Goal: Book appointment/travel/reservation

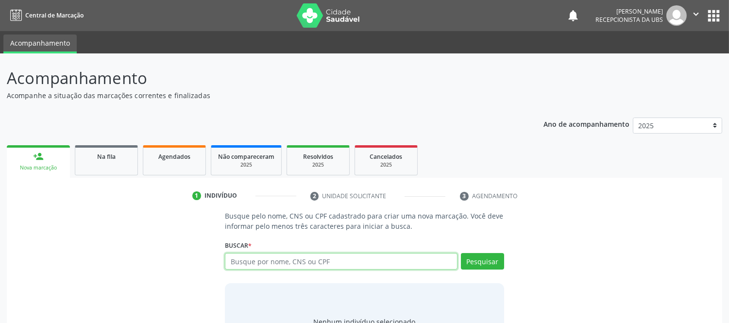
click at [265, 267] on input "text" at bounding box center [341, 261] width 232 height 17
type input "[PERSON_NAME]"
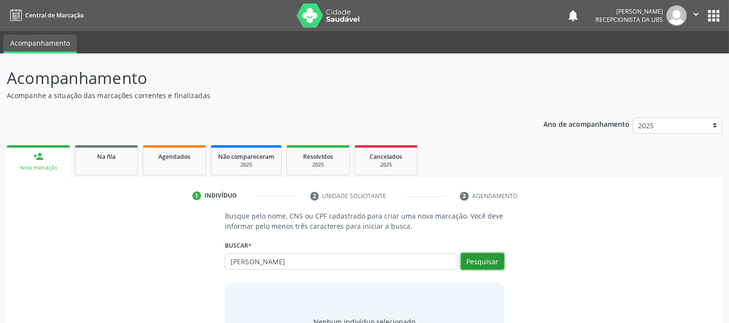
click at [476, 258] on button "Pesquisar" at bounding box center [482, 261] width 43 height 17
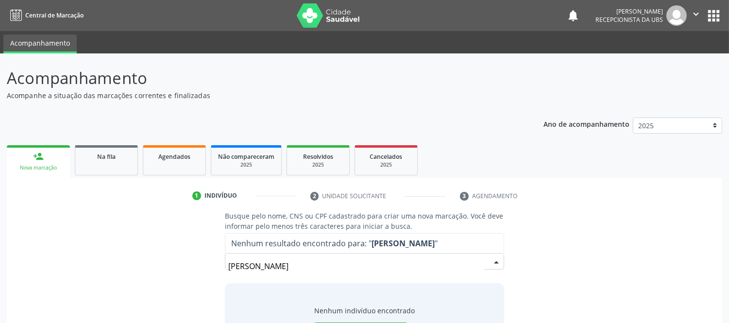
scroll to position [50, 0]
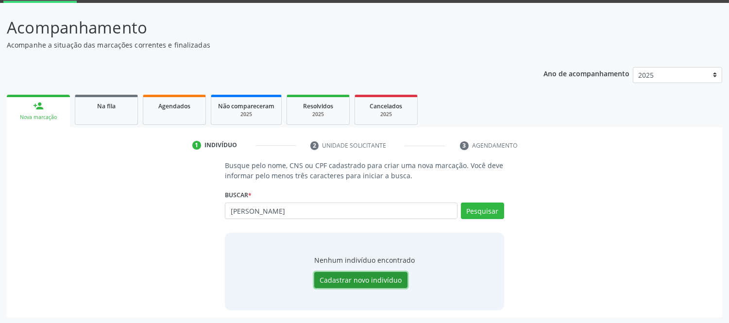
click at [368, 274] on button "Cadastrar novo indivíduo" at bounding box center [360, 280] width 93 height 17
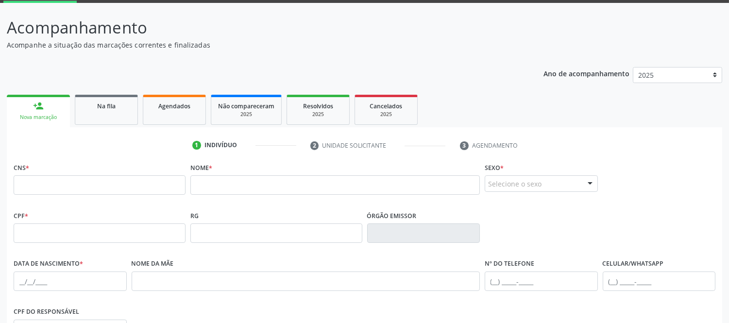
scroll to position [158, 0]
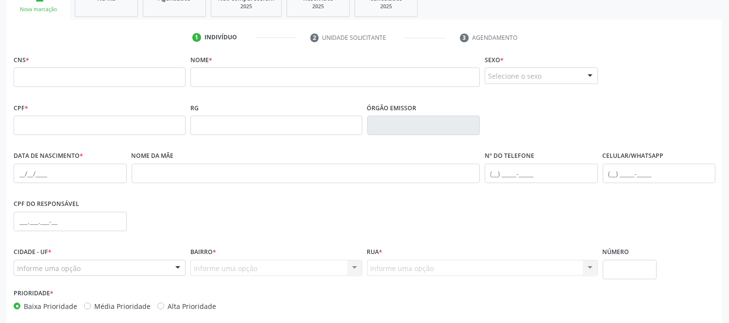
click at [154, 91] on fieldset "CNS *" at bounding box center [100, 72] width 172 height 41
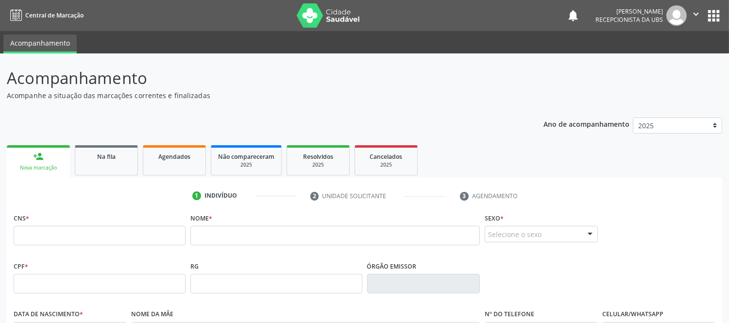
click at [62, 223] on div "CNS *" at bounding box center [100, 228] width 172 height 34
click at [79, 236] on input "text" at bounding box center [100, 235] width 172 height 19
type input "700 7049 1666 2170"
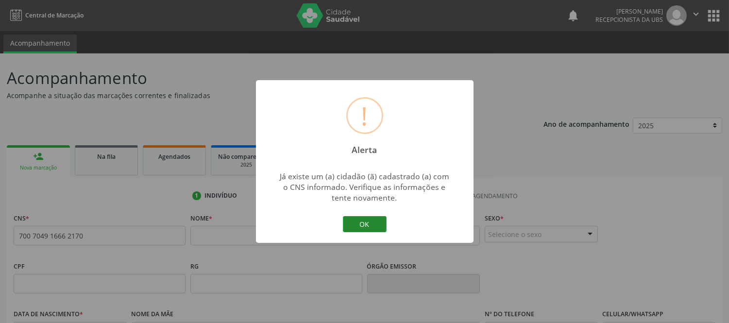
click at [358, 223] on button "OK" at bounding box center [365, 224] width 44 height 17
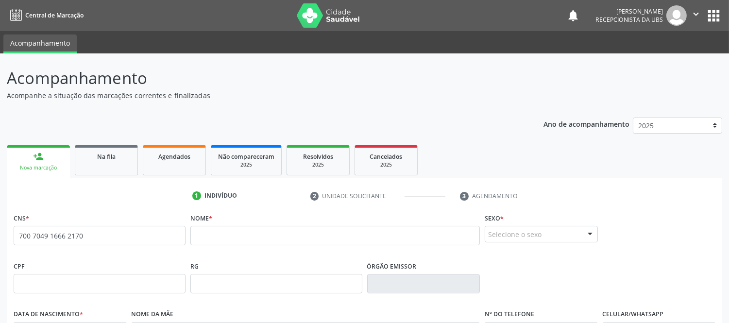
click at [41, 164] on div "Nova marcação" at bounding box center [39, 167] width 50 height 7
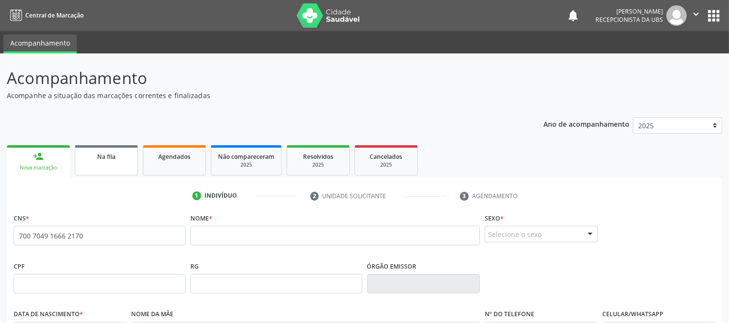
click at [102, 155] on span "Na fila" at bounding box center [106, 156] width 18 height 8
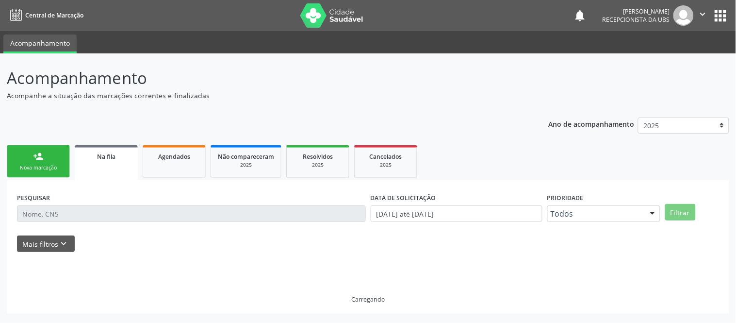
click at [50, 157] on link "person_add Nova marcação" at bounding box center [38, 161] width 63 height 33
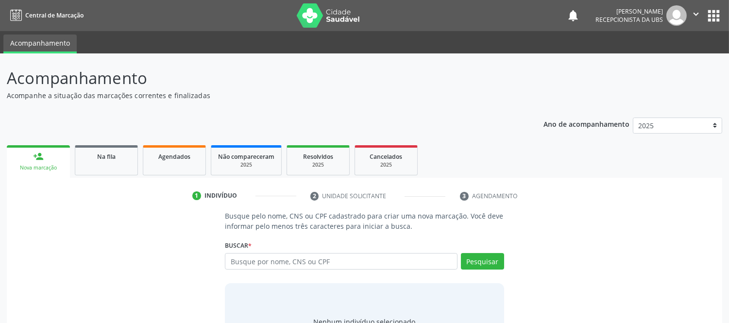
drag, startPoint x: 343, startPoint y: 249, endPoint x: 333, endPoint y: 256, distance: 12.1
click at [337, 250] on div "Buscar * Busque por nome, CNS ou CPF Nenhum resultado encontrado para: " " Digi…" at bounding box center [364, 257] width 279 height 38
click at [332, 257] on input "text" at bounding box center [341, 261] width 232 height 17
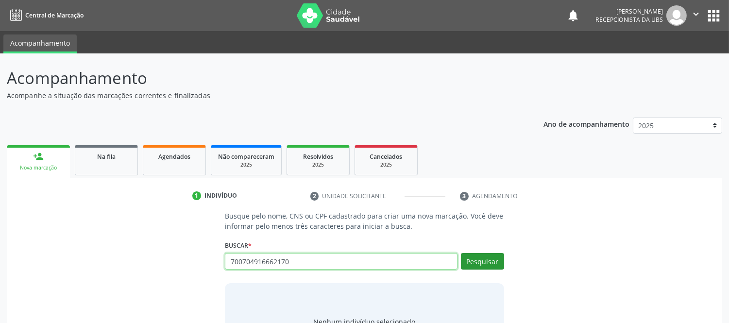
type input "700704916662170"
click at [492, 265] on button "Pesquisar" at bounding box center [482, 261] width 43 height 17
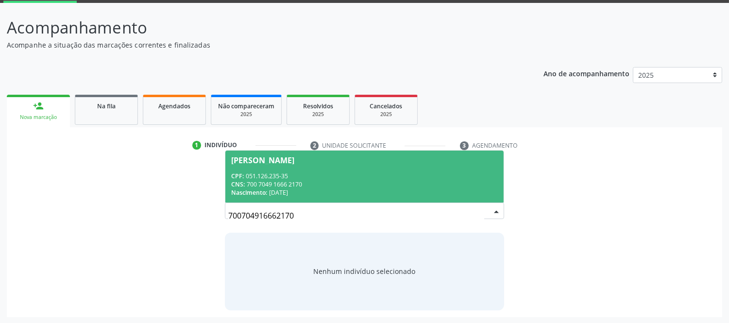
click at [331, 181] on div "CNS: 700 7049 1666 2170" at bounding box center [364, 184] width 266 height 8
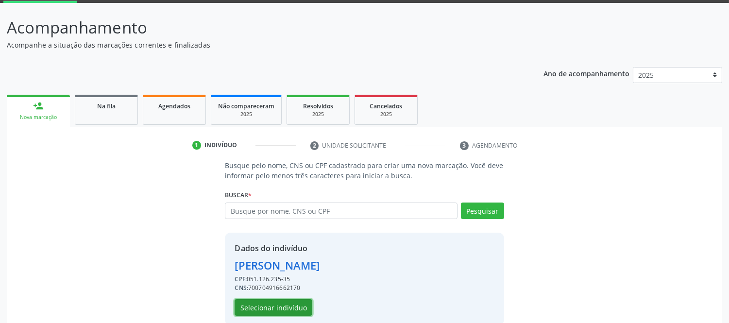
click at [291, 304] on button "Selecionar indivíduo" at bounding box center [273, 307] width 78 height 17
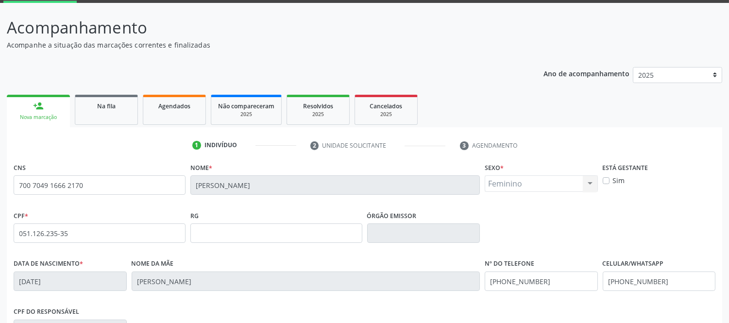
scroll to position [202, 0]
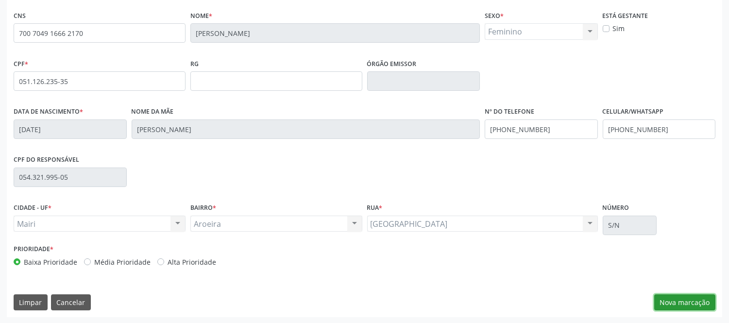
click at [696, 307] on button "Nova marcação" at bounding box center [684, 302] width 61 height 17
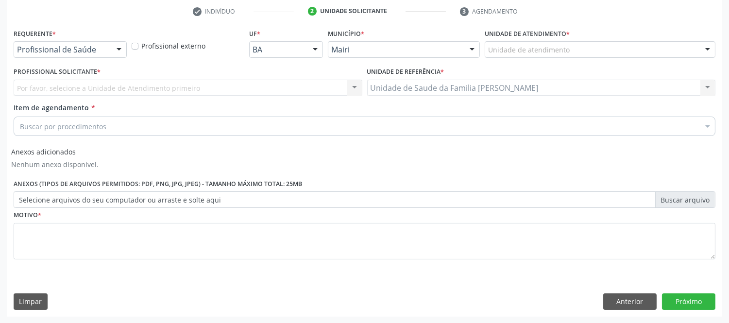
click at [704, 51] on div at bounding box center [707, 50] width 15 height 17
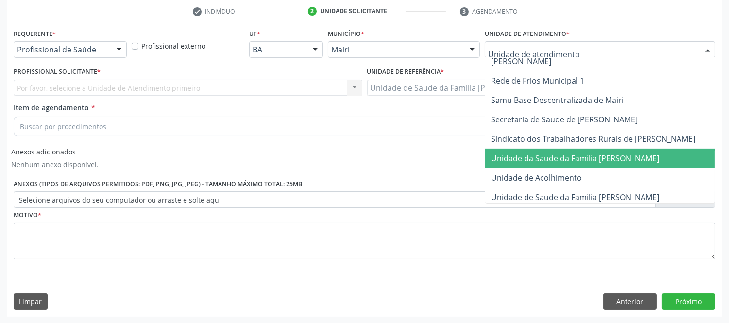
scroll to position [756, 0]
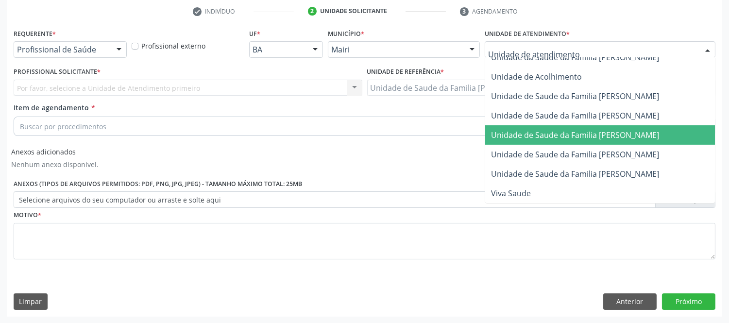
click at [626, 125] on span "Unidade de Saude da Familia [PERSON_NAME]" at bounding box center [610, 134] width 251 height 19
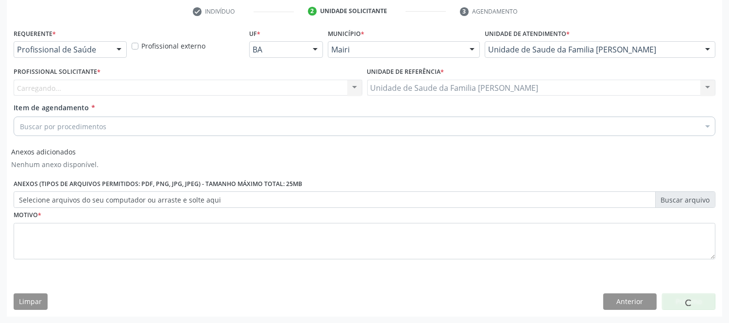
drag, startPoint x: 97, startPoint y: 95, endPoint x: 83, endPoint y: 91, distance: 14.1
click at [96, 95] on div "Carregando... Nenhum resultado encontrado para: " " Não há nenhuma opção para s…" at bounding box center [188, 88] width 349 height 17
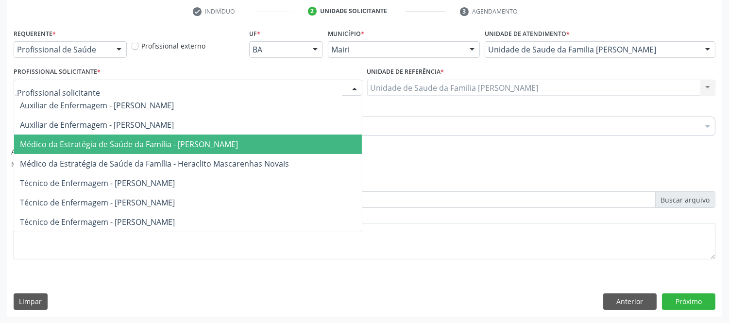
click at [176, 147] on span "Médico da Estratégia de Saúde da Família - [PERSON_NAME]" at bounding box center [129, 144] width 218 height 11
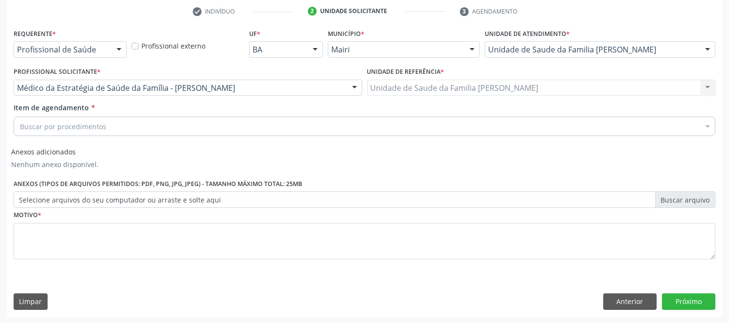
click at [157, 129] on div "Buscar por procedimentos" at bounding box center [364, 126] width 701 height 19
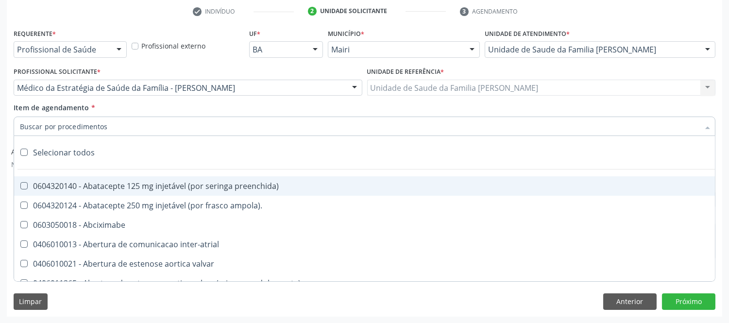
click at [79, 128] on input "Item de agendamento *" at bounding box center [359, 126] width 679 height 19
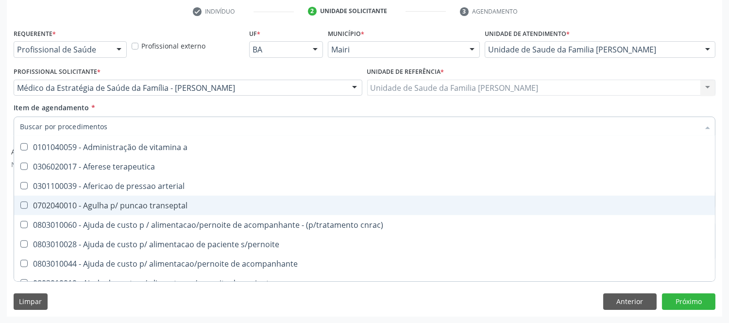
scroll to position [1564, 0]
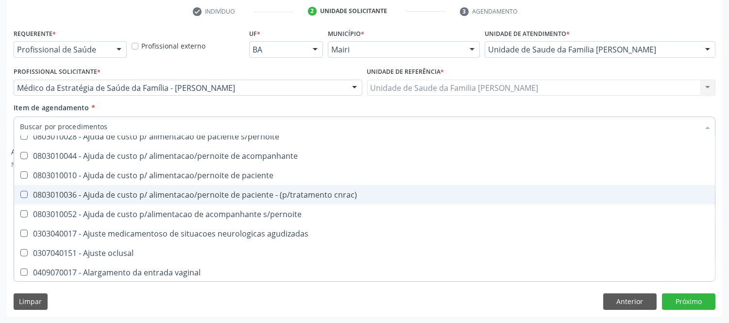
type input "#"
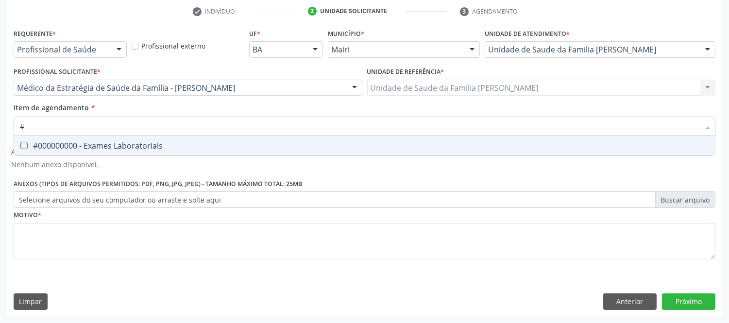
click at [201, 150] on span "#000000000 - Exames Laboratoriais" at bounding box center [364, 145] width 701 height 19
checkbox Laboratoriais "true"
click at [225, 166] on div "Requerente * Profissional de Saúde Profissional de Saúde Paciente Nenhum result…" at bounding box center [364, 149] width 701 height 247
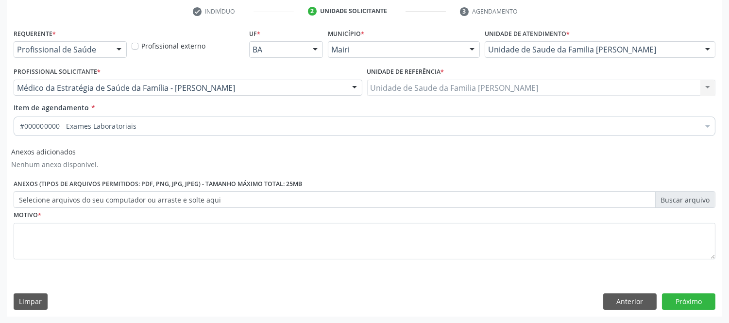
click at [195, 132] on div "#000000000 - Exames Laboratoriais" at bounding box center [364, 126] width 701 height 19
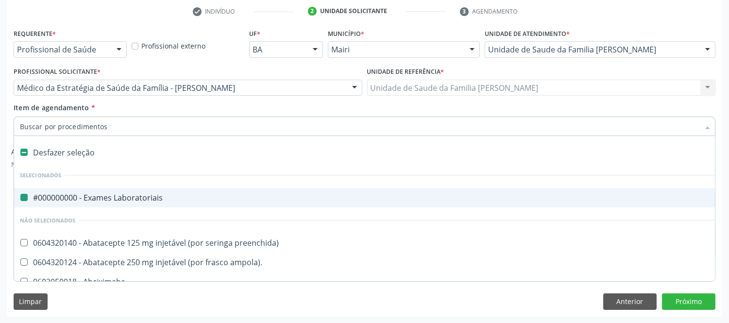
type input "u"
checkbox Laboratoriais "false"
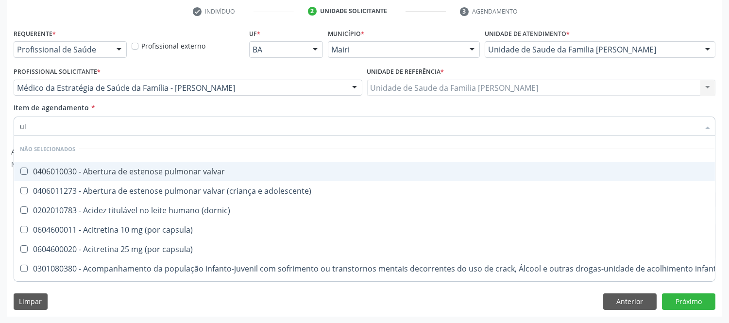
type input "ult"
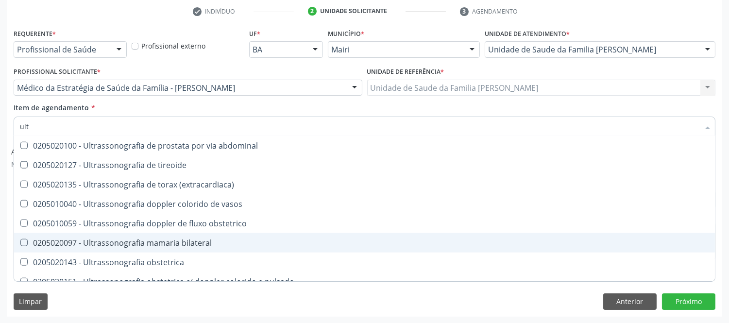
scroll to position [2157, 0]
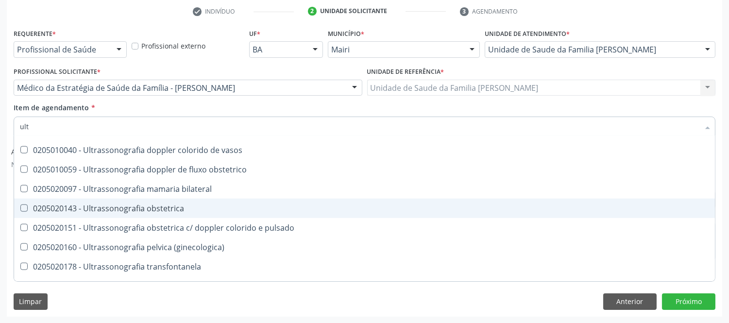
click at [170, 204] on div "0205020143 - Ultrassonografia obstetrica" at bounding box center [364, 208] width 689 height 8
checkbox obstetrica "true"
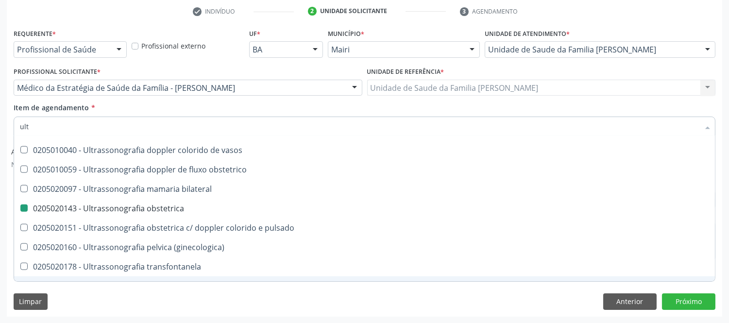
drag, startPoint x: 371, startPoint y: 304, endPoint x: 117, endPoint y: 238, distance: 262.7
click at [370, 304] on div "Limpar Anterior Próximo" at bounding box center [364, 301] width 701 height 17
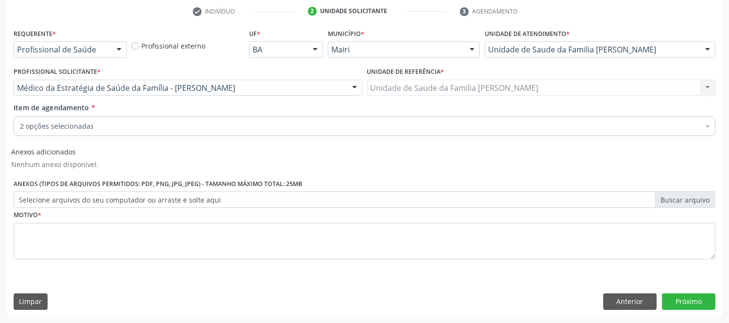
scroll to position [0, 0]
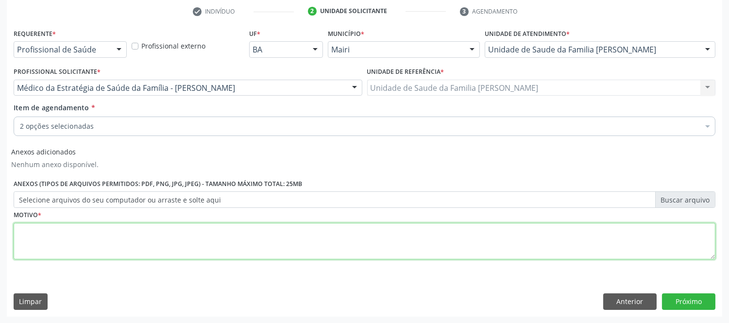
click at [110, 246] on textarea at bounding box center [364, 241] width 701 height 37
type textarea "gestante primeiro trimestre"
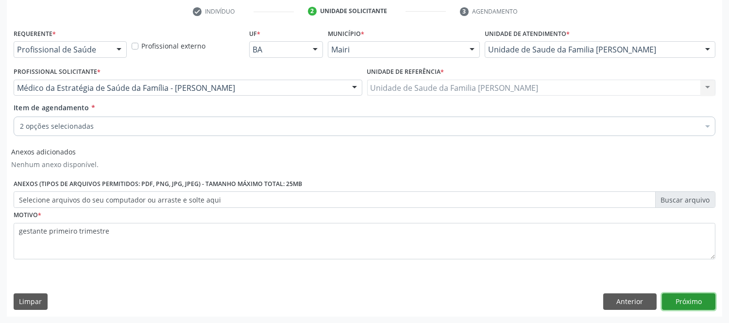
click at [687, 303] on button "Próximo" at bounding box center [688, 301] width 53 height 17
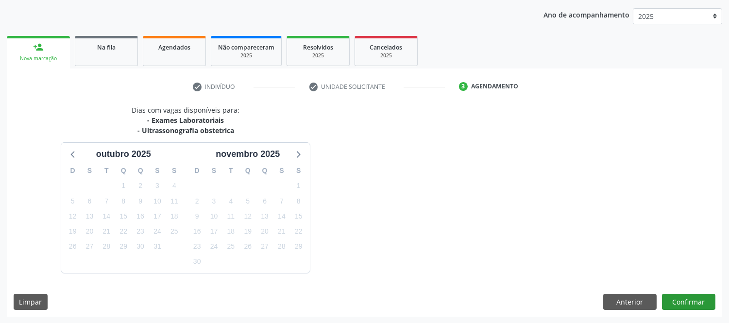
scroll to position [138, 0]
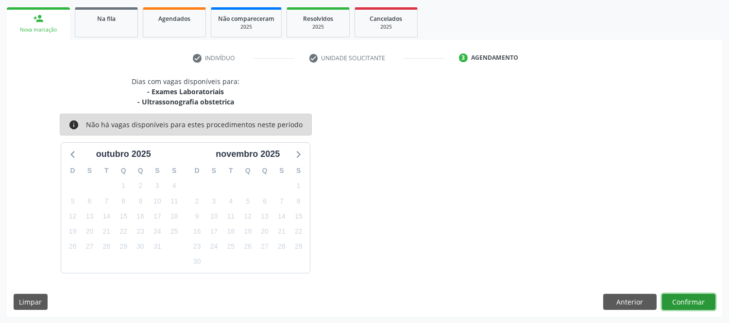
click at [684, 302] on button "Confirmar" at bounding box center [688, 302] width 53 height 17
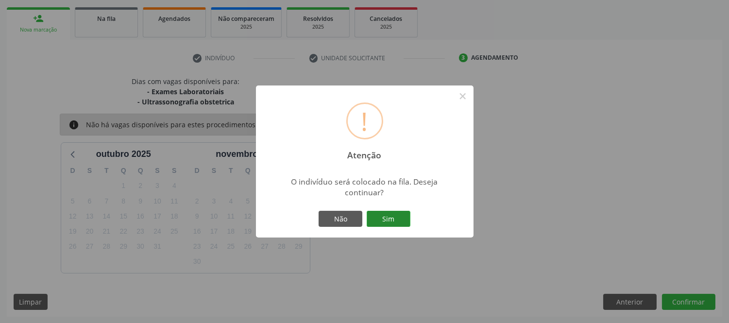
click at [405, 219] on button "Sim" at bounding box center [389, 219] width 44 height 17
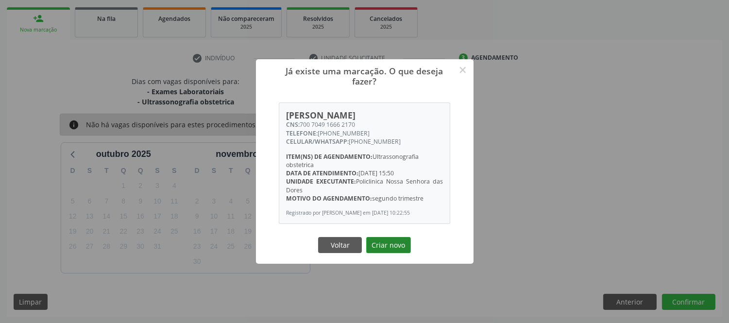
click at [399, 245] on button "Criar novo" at bounding box center [388, 245] width 45 height 17
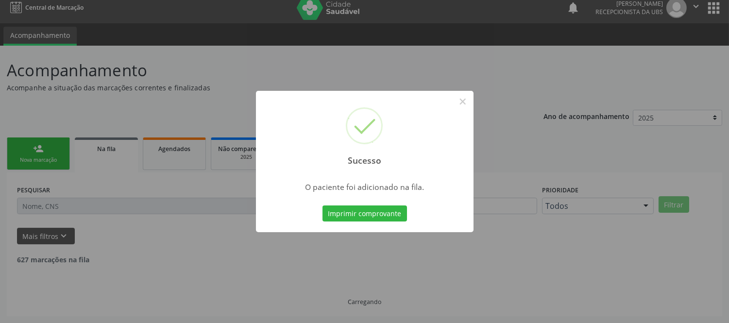
scroll to position [0, 0]
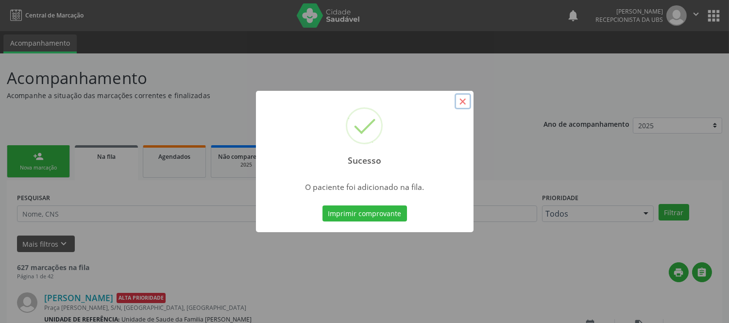
click at [463, 100] on button "×" at bounding box center [462, 101] width 17 height 17
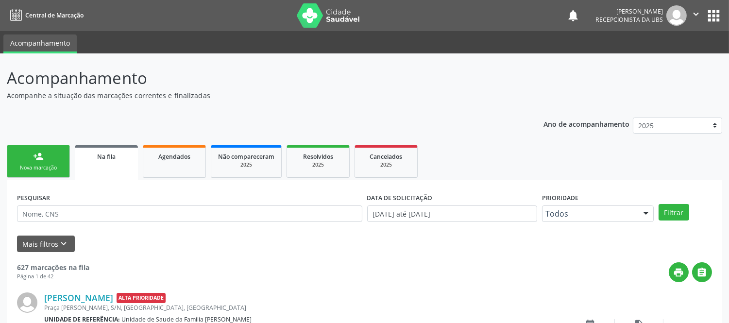
click at [50, 150] on link "person_add Nova marcação" at bounding box center [38, 161] width 63 height 33
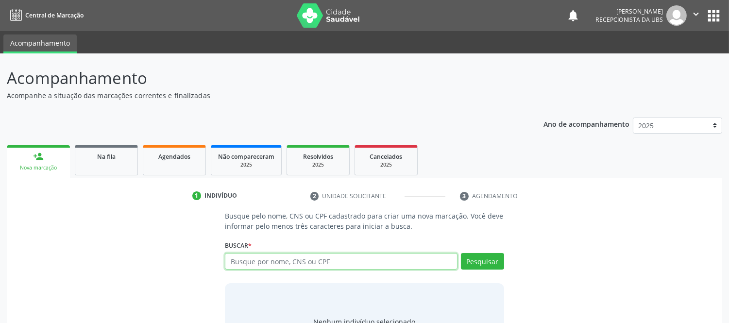
click at [275, 266] on input "text" at bounding box center [341, 261] width 232 height 17
type input "700501533242658"
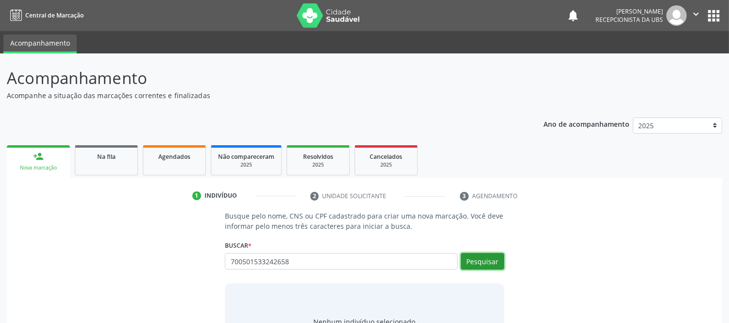
click at [495, 256] on button "Pesquisar" at bounding box center [482, 261] width 43 height 17
click at [478, 262] on input "700501533242658" at bounding box center [355, 265] width 255 height 19
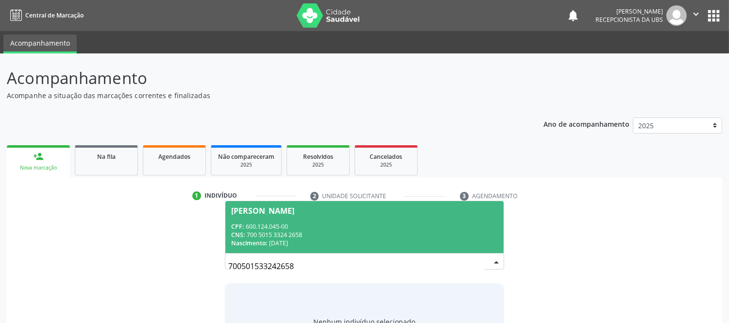
click at [343, 231] on div "CNS: 700 5015 3324 2658" at bounding box center [364, 235] width 266 height 8
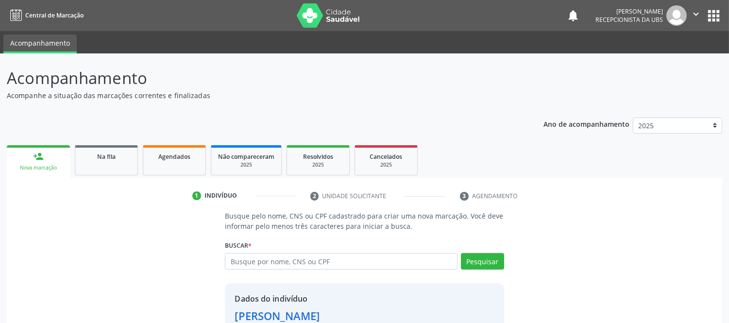
scroll to position [66, 0]
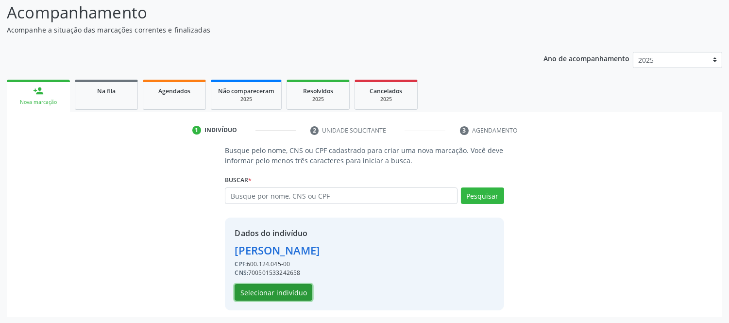
click at [292, 287] on button "Selecionar indivíduo" at bounding box center [273, 292] width 78 height 17
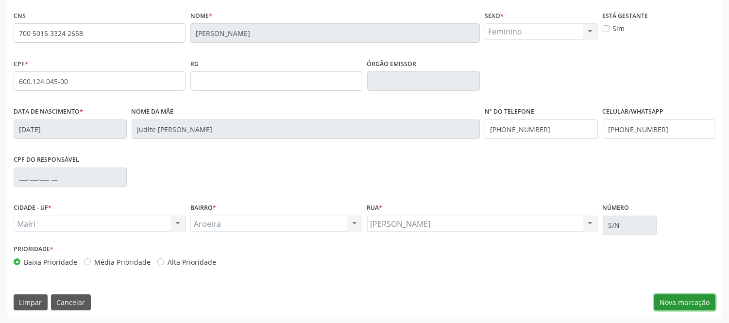
click at [700, 297] on button "Nova marcação" at bounding box center [684, 302] width 61 height 17
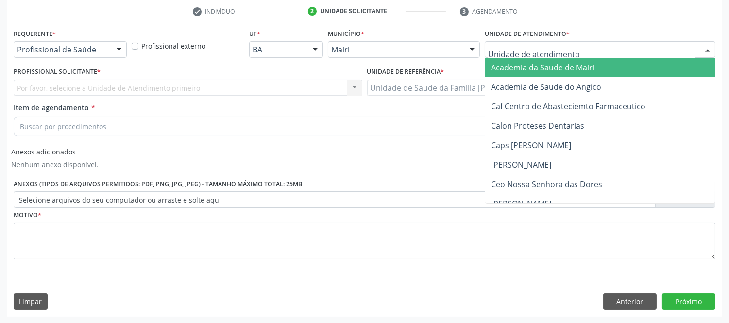
click at [711, 50] on div at bounding box center [707, 50] width 15 height 17
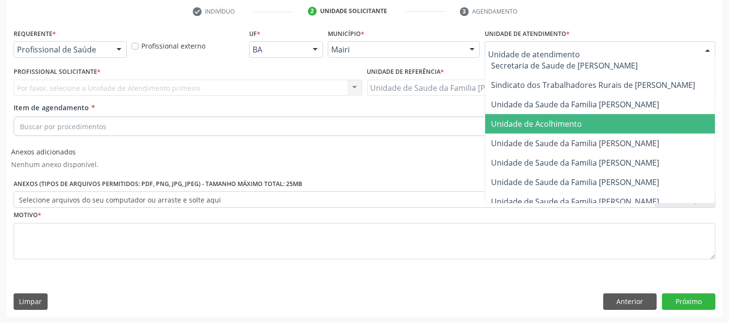
scroll to position [756, 0]
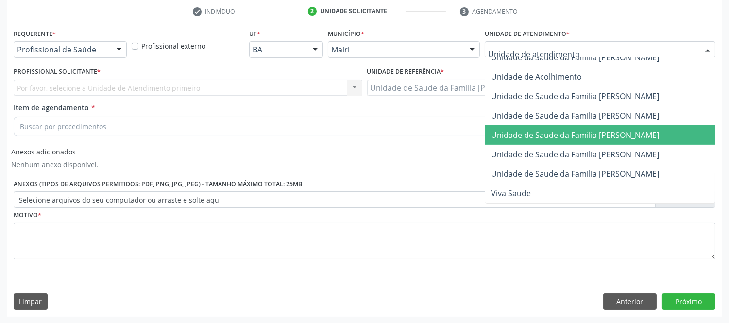
click at [635, 130] on span "Unidade de Saude da Familia [PERSON_NAME]" at bounding box center [575, 135] width 168 height 11
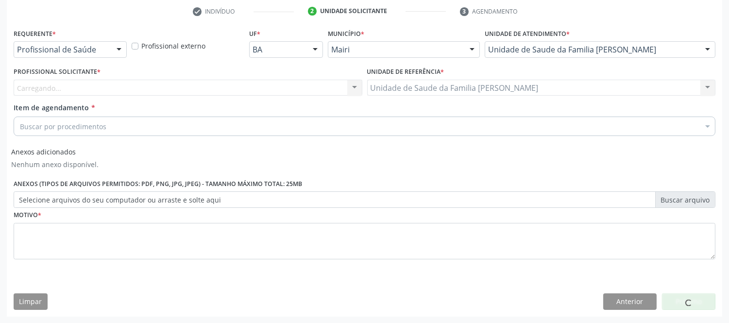
click at [97, 87] on div "Carregando... Nenhum resultado encontrado para: " " Não há nenhuma opção para s…" at bounding box center [188, 88] width 349 height 17
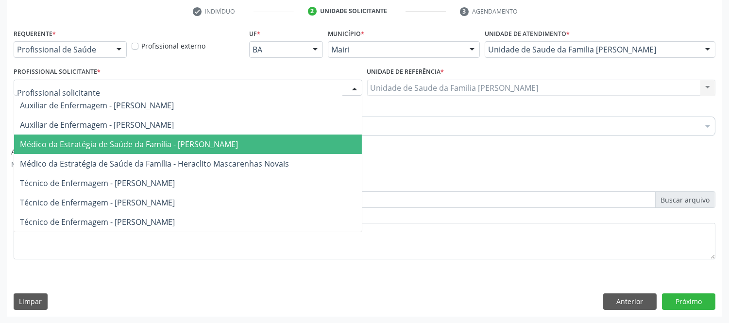
click at [183, 144] on span "Médico da Estratégia de Saúde da Família - [PERSON_NAME]" at bounding box center [129, 144] width 218 height 11
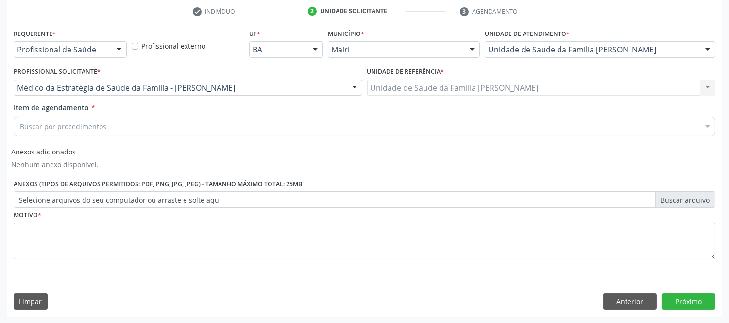
click at [83, 131] on div "Buscar por procedimentos" at bounding box center [364, 126] width 701 height 19
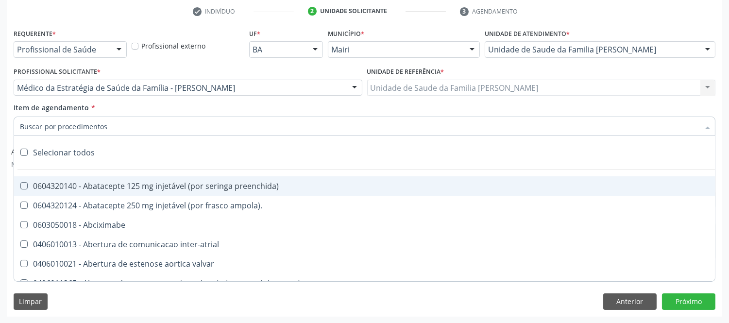
type input "#"
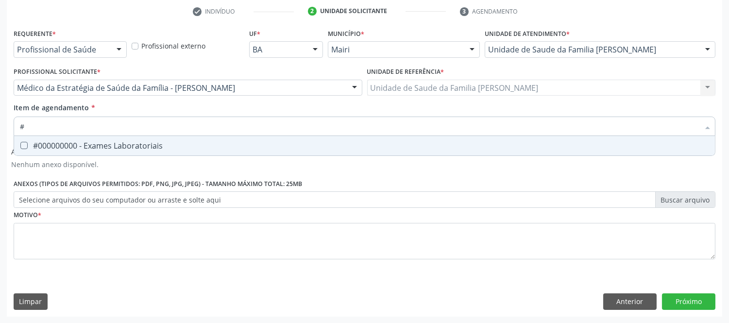
click at [94, 148] on div "#000000000 - Exames Laboratoriais" at bounding box center [364, 146] width 689 height 8
checkbox Laboratoriais "true"
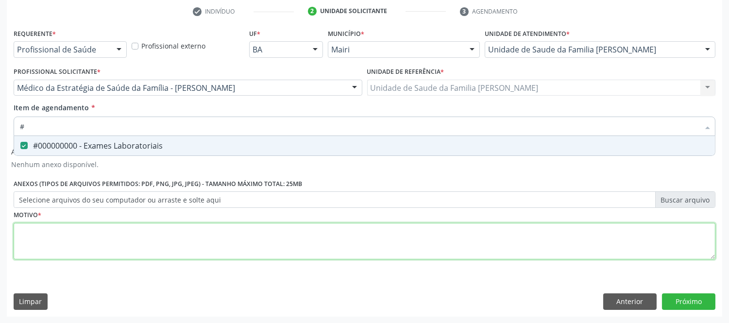
click at [41, 234] on div "Requerente * Profissional de Saúde Profissional de Saúde Paciente Nenhum result…" at bounding box center [364, 149] width 701 height 247
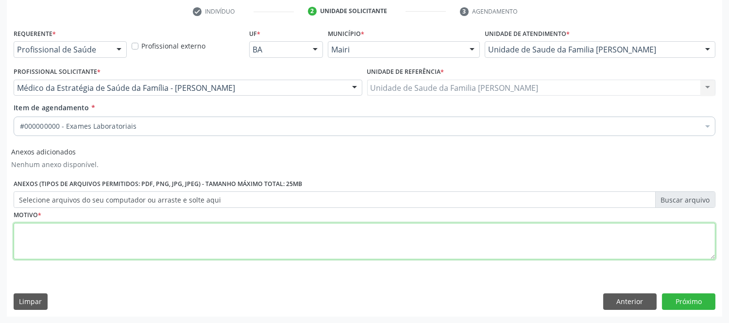
click at [40, 234] on textarea at bounding box center [364, 241] width 701 height 37
type textarea "avaliaçao"
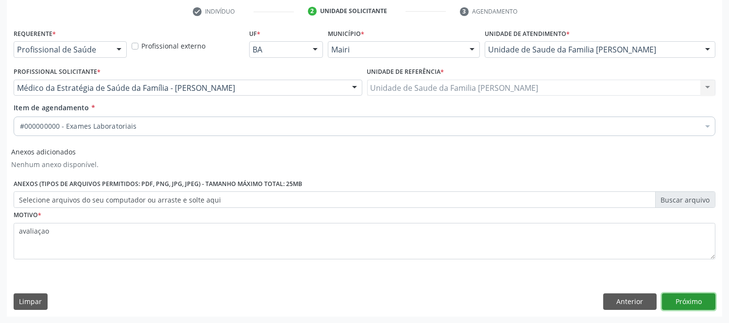
click at [711, 303] on button "Próximo" at bounding box center [688, 301] width 53 height 17
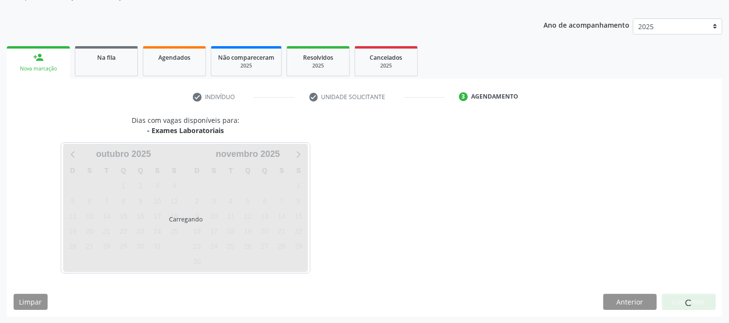
scroll to position [128, 0]
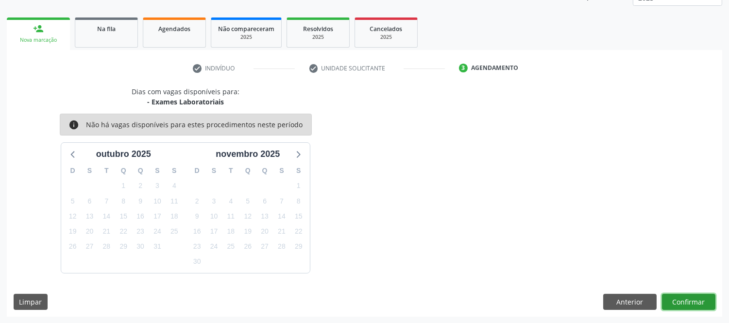
click at [696, 307] on button "Confirmar" at bounding box center [688, 302] width 53 height 17
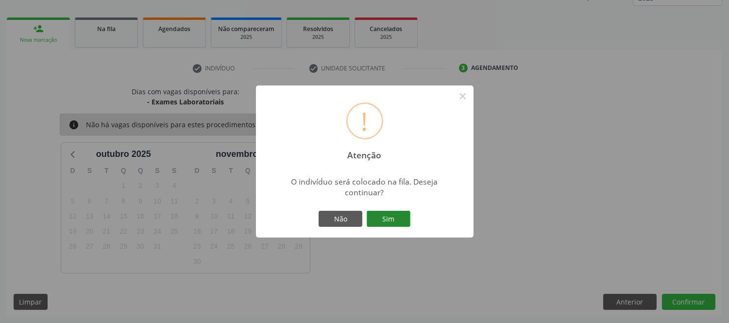
click at [395, 216] on button "Sim" at bounding box center [389, 219] width 44 height 17
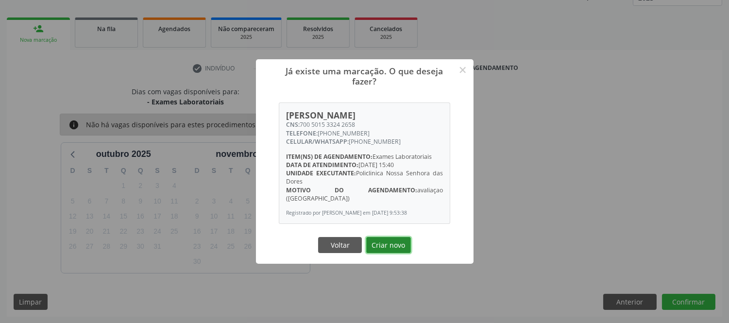
click at [394, 249] on button "Criar novo" at bounding box center [388, 245] width 45 height 17
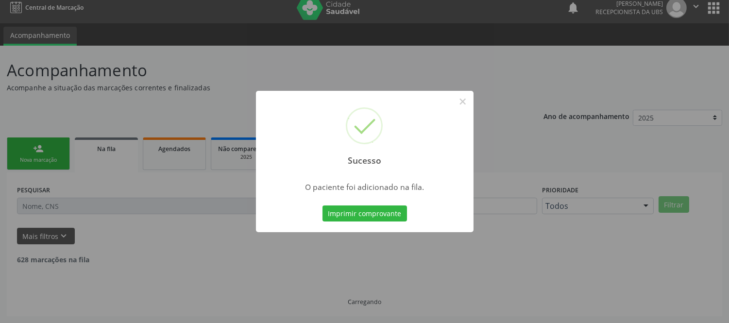
scroll to position [0, 0]
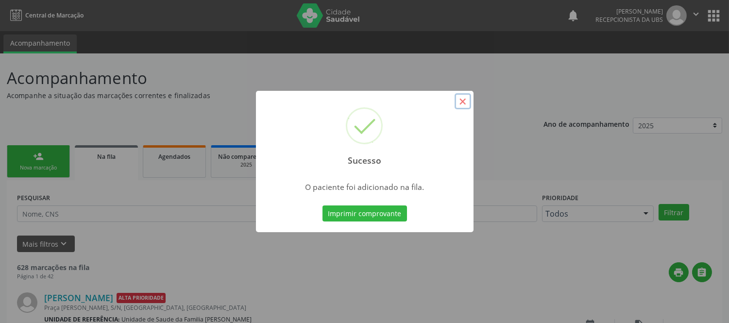
click at [459, 102] on button "×" at bounding box center [462, 101] width 17 height 17
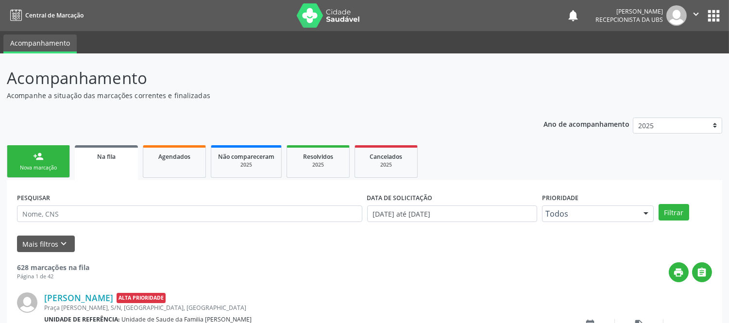
click at [52, 165] on div "Nova marcação" at bounding box center [38, 167] width 49 height 7
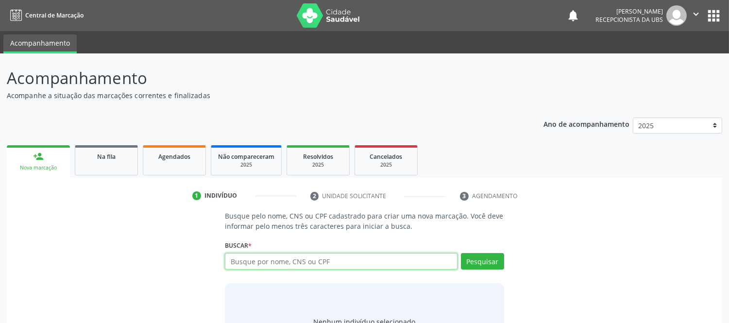
click at [440, 265] on input "text" at bounding box center [341, 261] width 232 height 17
type input "76407322814290"
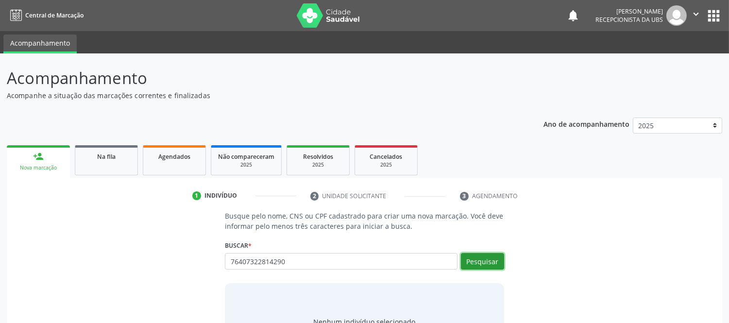
click at [473, 264] on button "Pesquisar" at bounding box center [482, 261] width 43 height 17
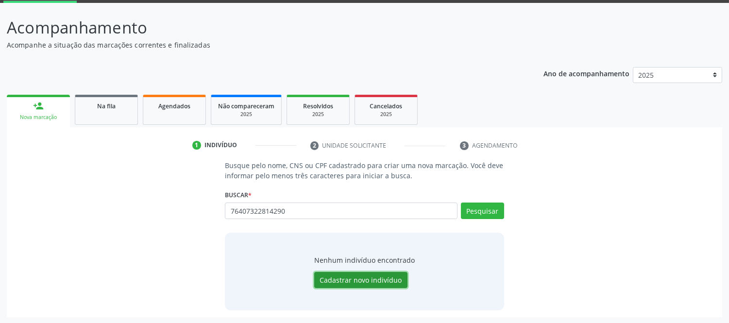
click at [377, 277] on button "Cadastrar novo indivíduo" at bounding box center [360, 280] width 93 height 17
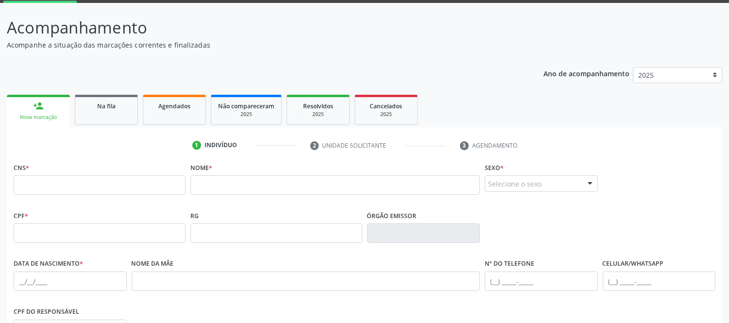
click at [28, 99] on link "person_add Nova marcação" at bounding box center [38, 111] width 63 height 33
click at [52, 105] on link "person_add Nova marcação" at bounding box center [38, 111] width 63 height 33
click at [101, 119] on link "Na fila" at bounding box center [106, 110] width 63 height 30
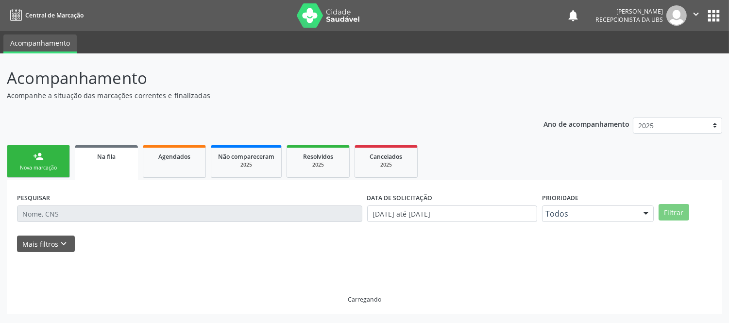
scroll to position [0, 0]
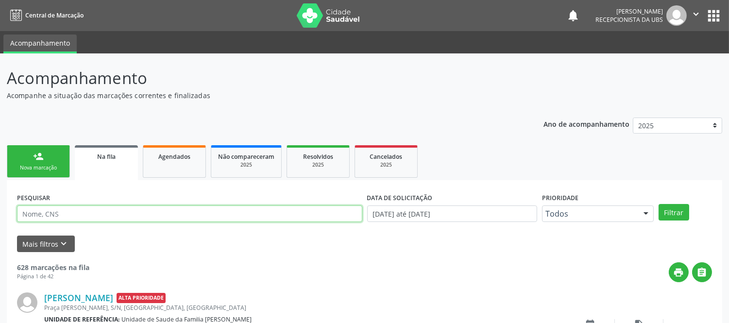
click at [79, 214] on input "text" at bounding box center [189, 213] width 345 height 17
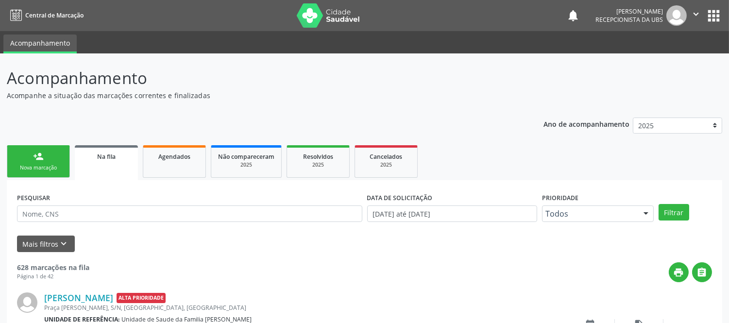
click at [44, 162] on link "person_add Nova marcação" at bounding box center [38, 161] width 63 height 33
click at [41, 153] on div "person_add" at bounding box center [38, 156] width 11 height 11
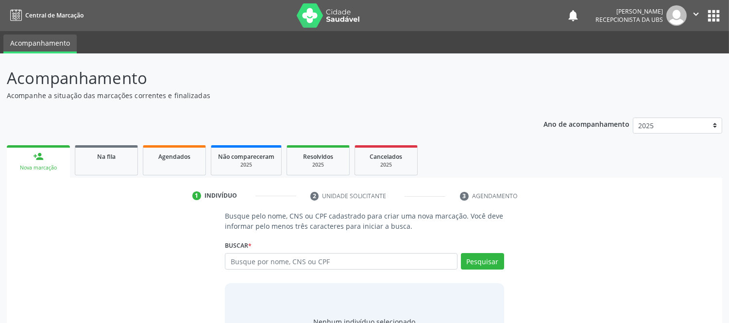
click at [40, 155] on div "person_add" at bounding box center [38, 156] width 11 height 11
click at [336, 254] on input "text" at bounding box center [341, 261] width 232 height 17
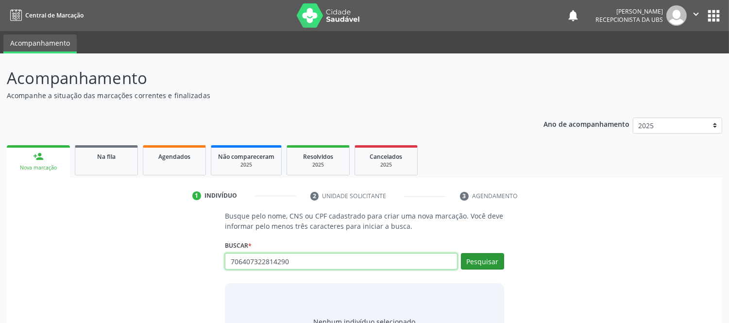
type input "706407322814290"
click at [473, 256] on button "Pesquisar" at bounding box center [482, 261] width 43 height 17
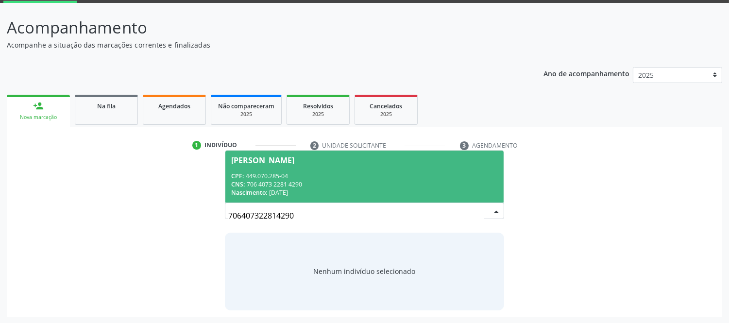
click at [331, 177] on div "CPF: 449.070.285-04" at bounding box center [364, 176] width 266 height 8
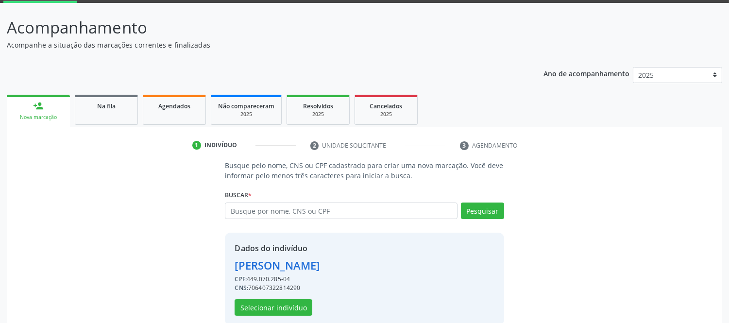
scroll to position [66, 0]
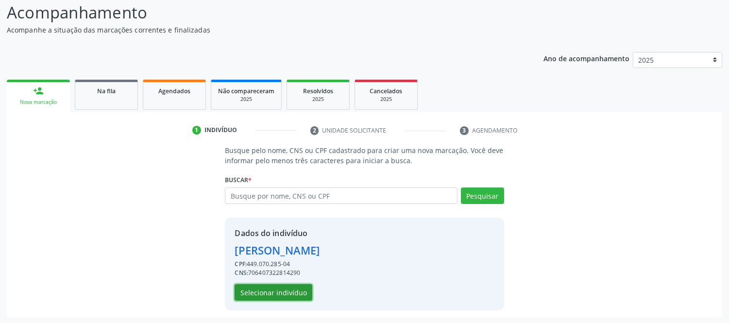
click at [295, 288] on button "Selecionar indivíduo" at bounding box center [273, 292] width 78 height 17
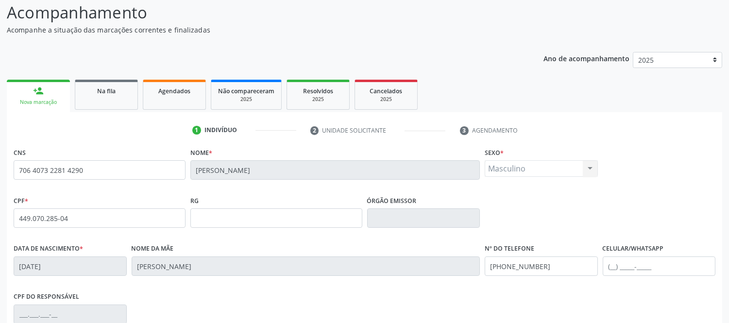
scroll to position [202, 0]
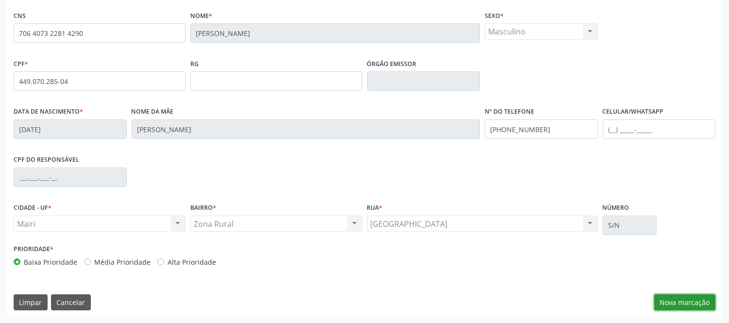
click at [697, 304] on button "Nova marcação" at bounding box center [684, 302] width 61 height 17
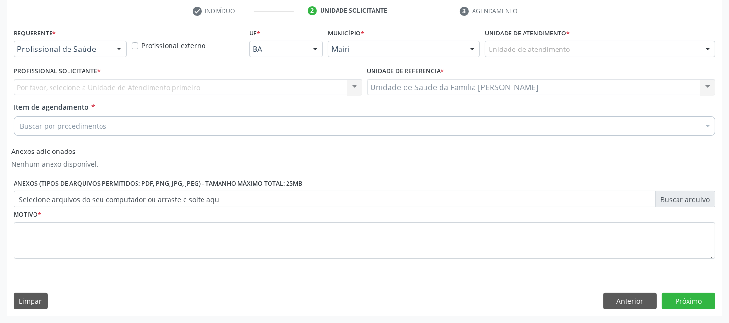
scroll to position [184, 0]
click at [707, 49] on div at bounding box center [707, 50] width 15 height 17
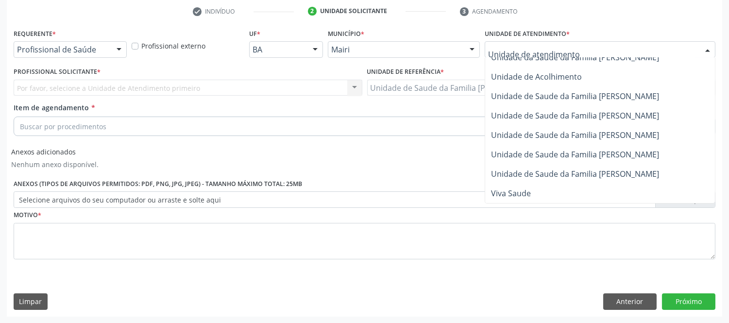
scroll to position [756, 0]
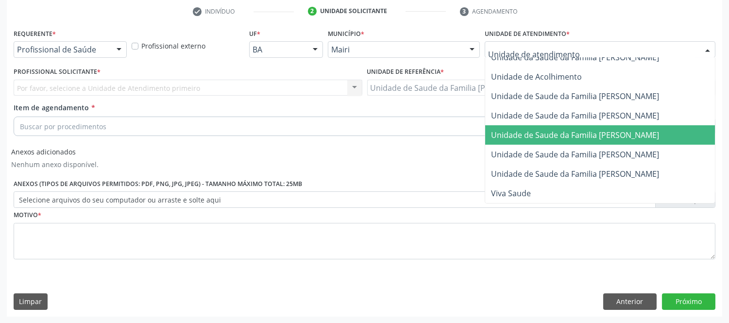
click at [615, 133] on span "Unidade de Saude da Familia [PERSON_NAME]" at bounding box center [610, 134] width 251 height 19
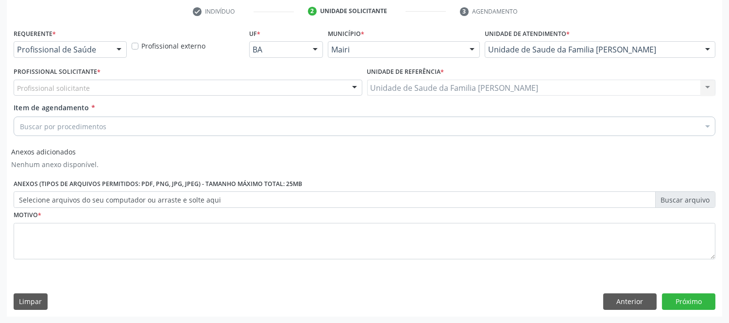
click at [123, 90] on div "Profissional solicitante" at bounding box center [188, 88] width 349 height 17
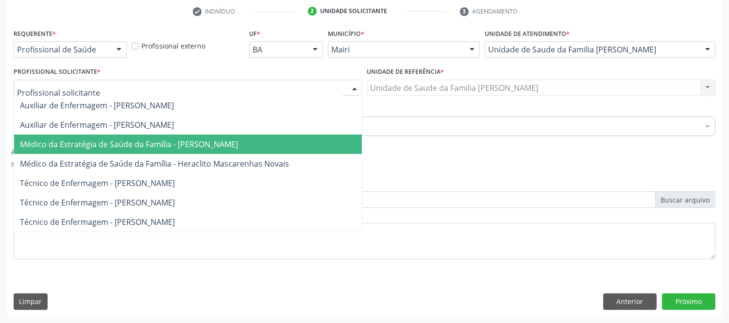
click at [125, 143] on span "Médico da Estratégia de Saúde da Família - [PERSON_NAME]" at bounding box center [129, 144] width 218 height 11
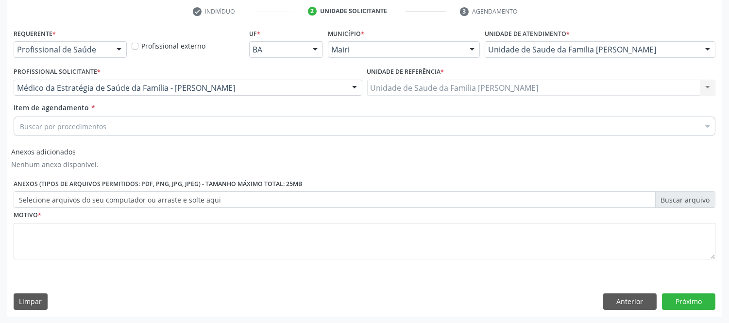
click at [120, 124] on div "Buscar por procedimentos" at bounding box center [364, 126] width 701 height 19
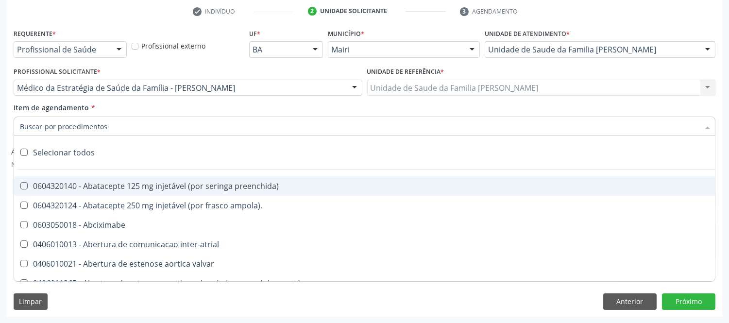
type input "#"
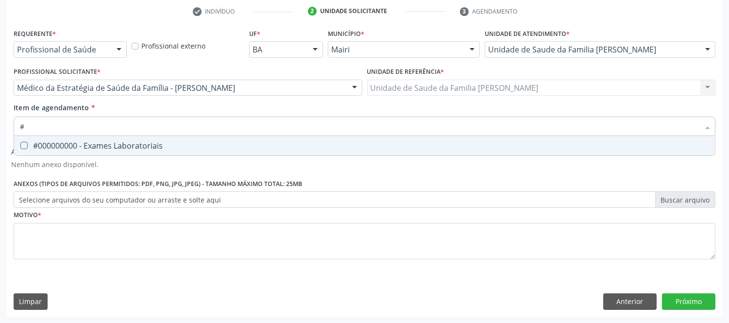
click at [167, 145] on div "#000000000 - Exames Laboratoriais" at bounding box center [364, 146] width 689 height 8
checkbox Laboratoriais "true"
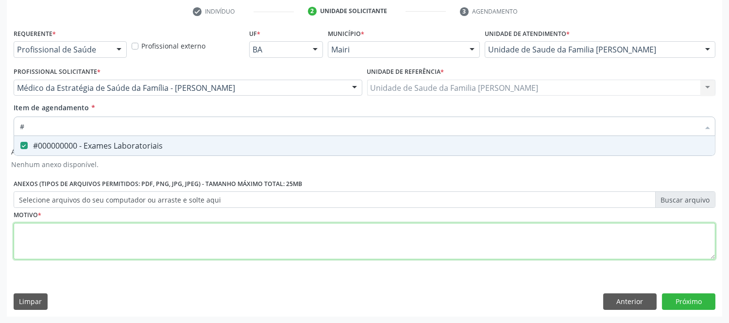
click at [108, 244] on div "Requerente * Profissional de Saúde Profissional de Saúde Paciente Nenhum result…" at bounding box center [364, 149] width 701 height 247
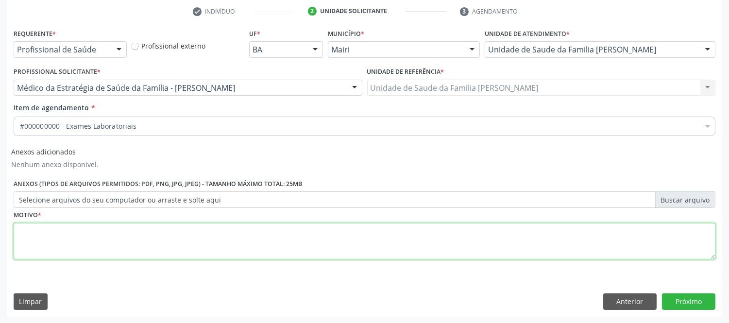
click at [108, 244] on div "0604320140 - Abatacepte 125 mg injetável (por seringa preenchida)" at bounding box center [393, 243] width 747 height 8
type textarea "avaliaçao"
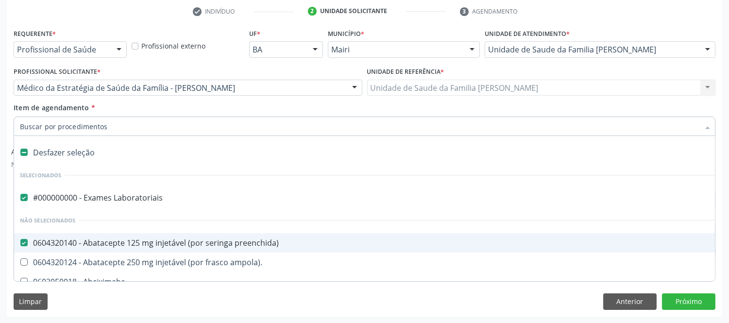
click at [95, 125] on input "Item de agendamento *" at bounding box center [359, 126] width 679 height 19
click at [74, 240] on div "0604320140 - Abatacepte 125 mg injetável (por seringa preenchida)" at bounding box center [393, 243] width 747 height 8
checkbox preenchida\) "false"
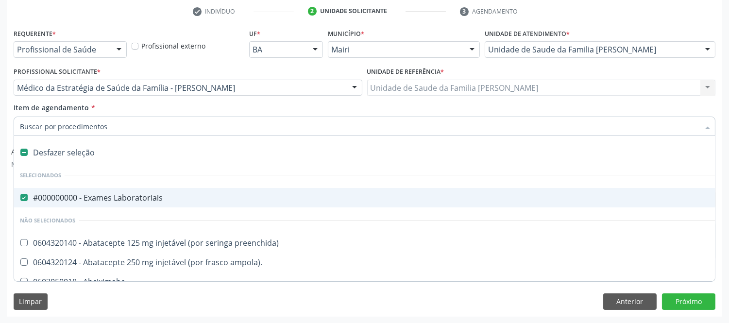
click at [23, 151] on label at bounding box center [23, 152] width 7 height 7
click at [33, 198] on div "#000000000 - Exames Laboratoriais" at bounding box center [393, 198] width 747 height 8
checkbox Laboratoriais "true"
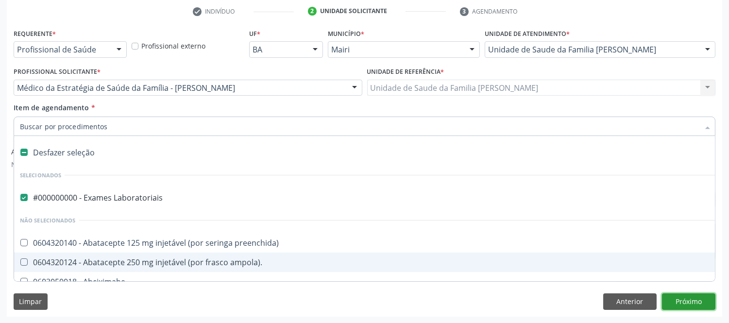
click at [701, 303] on button "Próximo" at bounding box center [688, 301] width 53 height 17
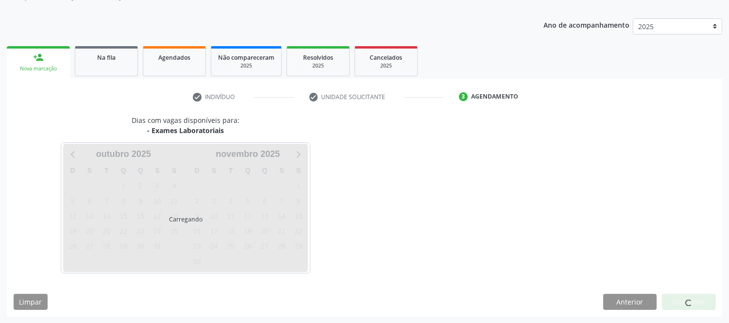
scroll to position [128, 0]
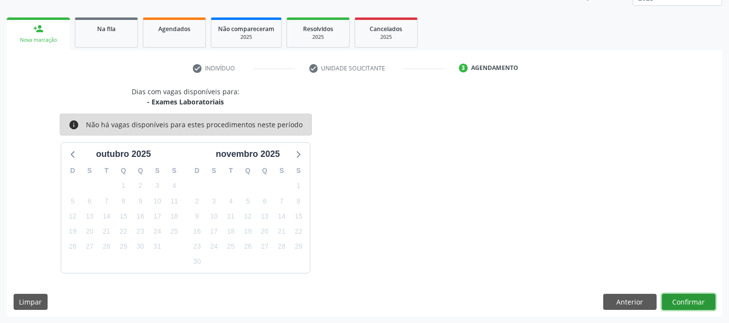
click at [683, 303] on button "Confirmar" at bounding box center [688, 302] width 53 height 17
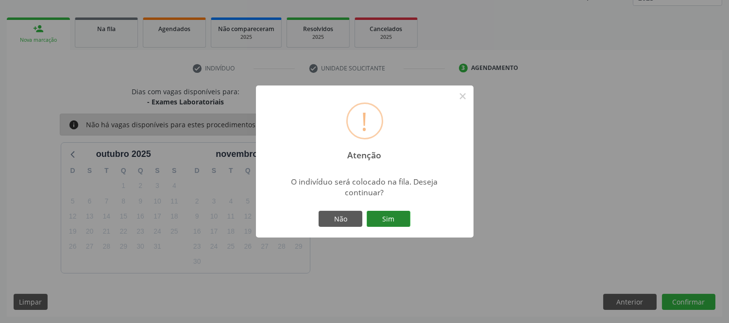
click at [386, 221] on button "Sim" at bounding box center [389, 219] width 44 height 17
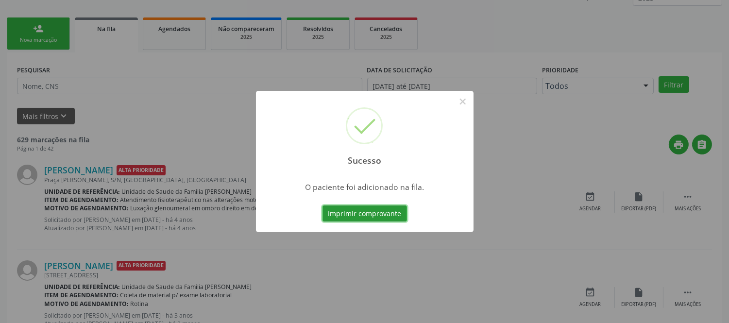
scroll to position [0, 0]
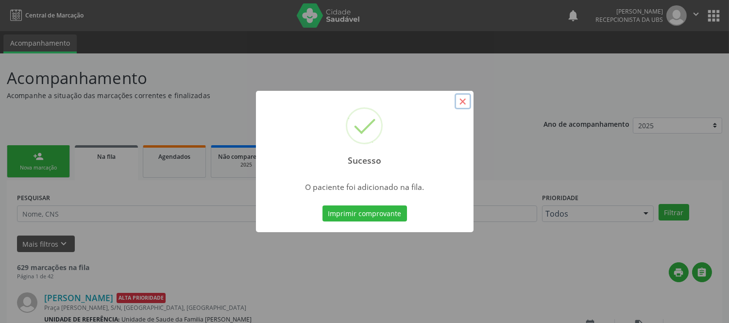
click at [465, 103] on button "×" at bounding box center [462, 101] width 17 height 17
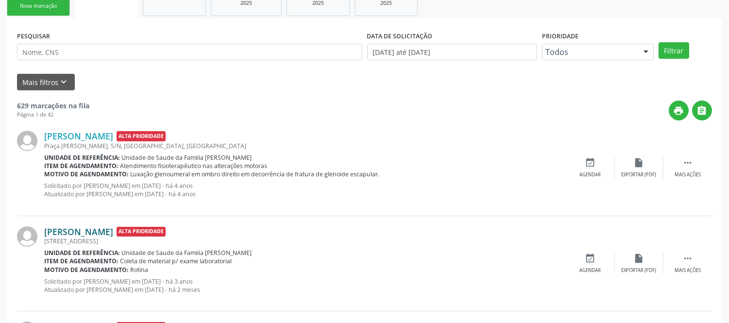
scroll to position [269, 0]
